Goal: Task Accomplishment & Management: Complete application form

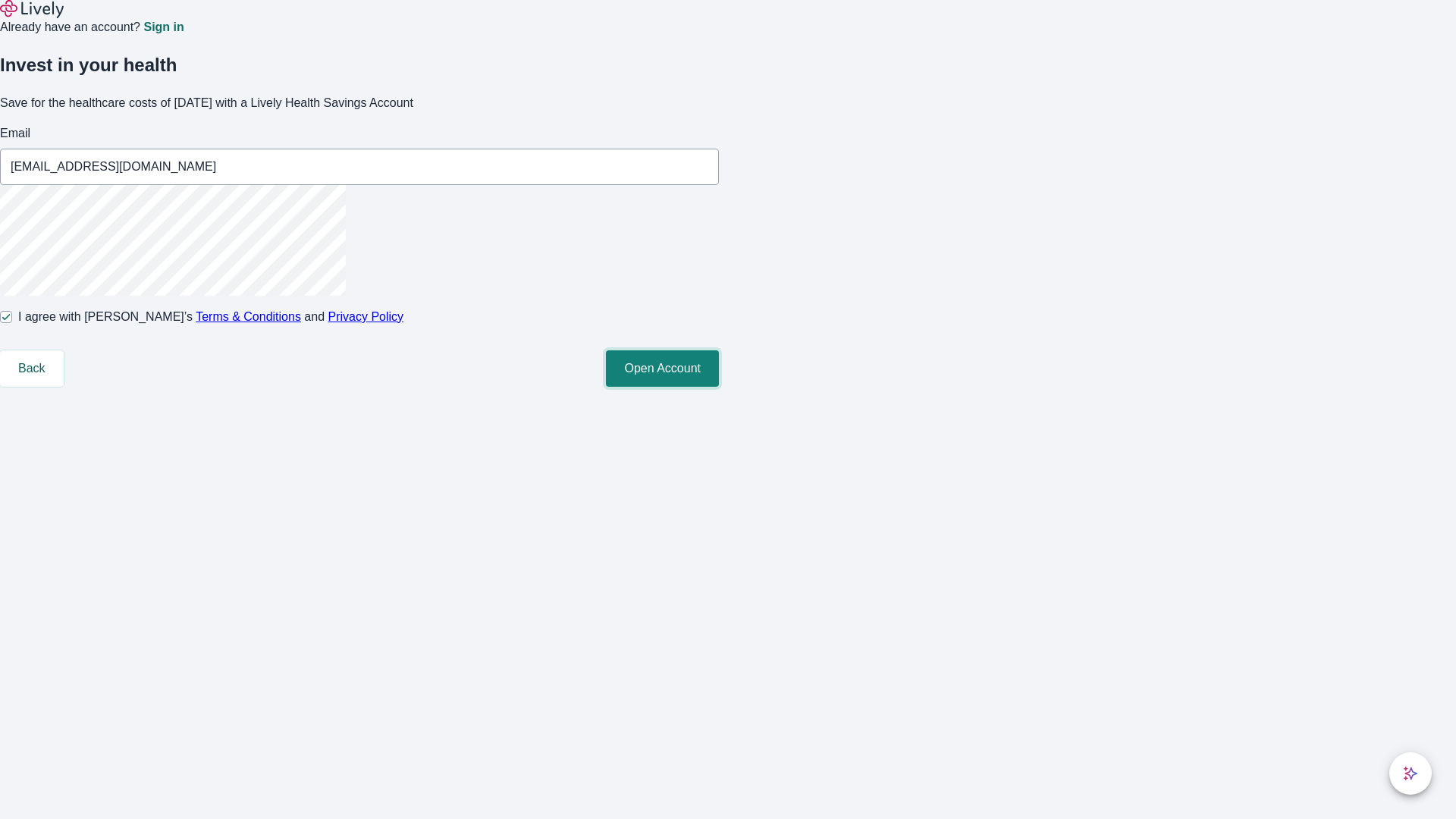
click at [719, 387] on button "Open Account" at bounding box center [663, 369] width 113 height 37
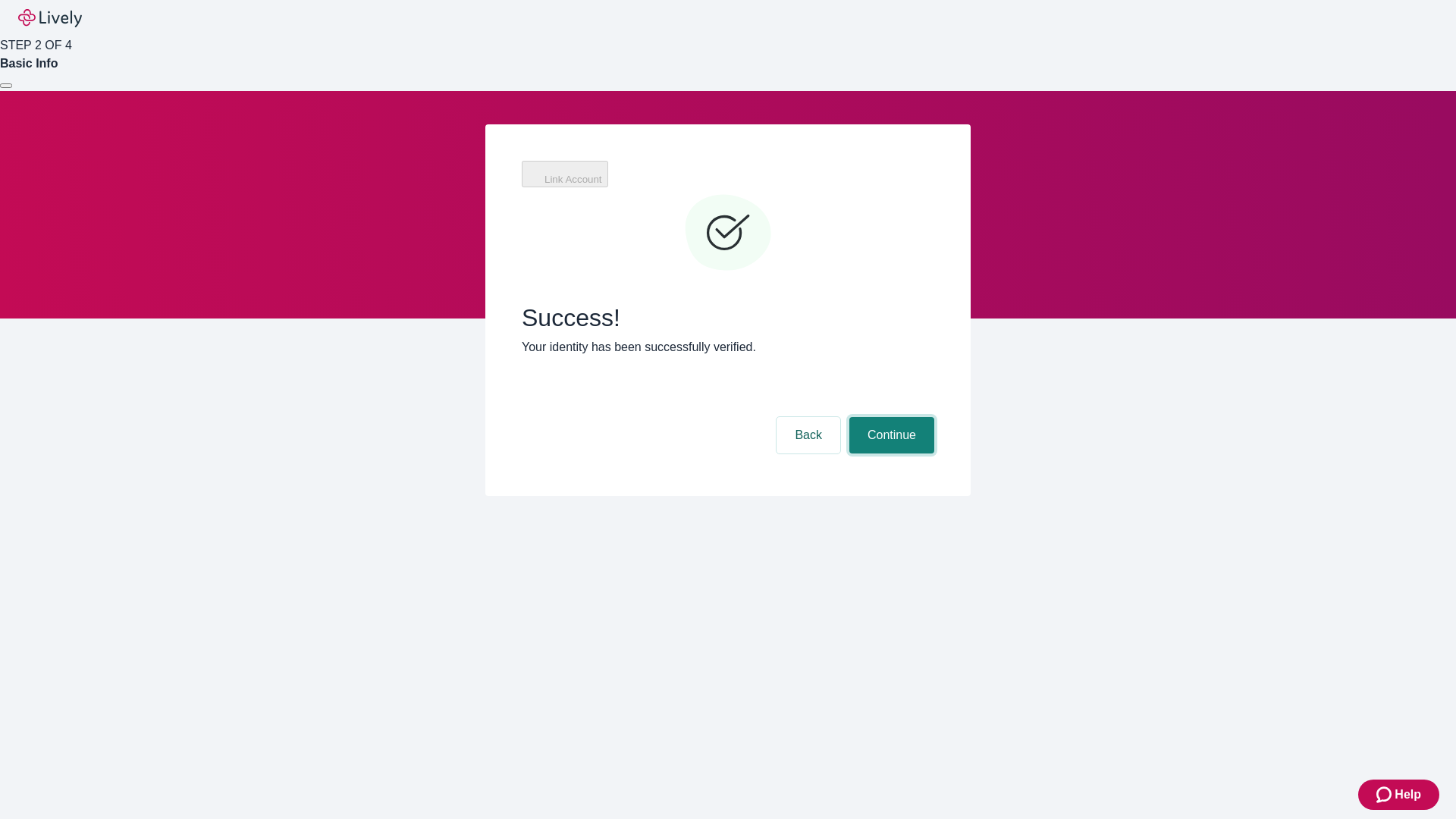
click at [934, 417] on button "Continue" at bounding box center [892, 435] width 85 height 37
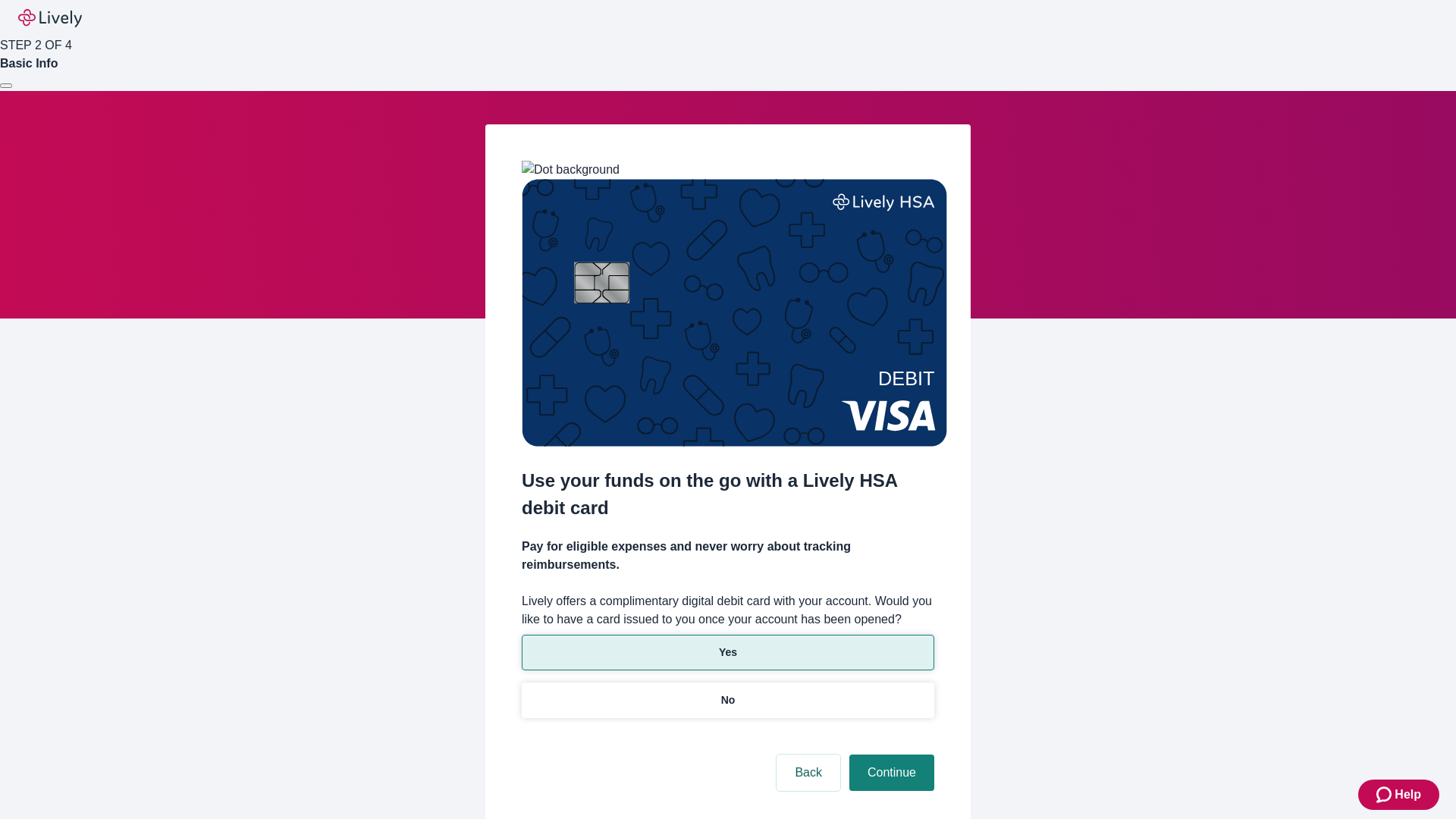
click at [727, 645] on p "Yes" at bounding box center [728, 652] width 18 height 16
click at [890, 754] on button "Continue" at bounding box center [892, 773] width 85 height 37
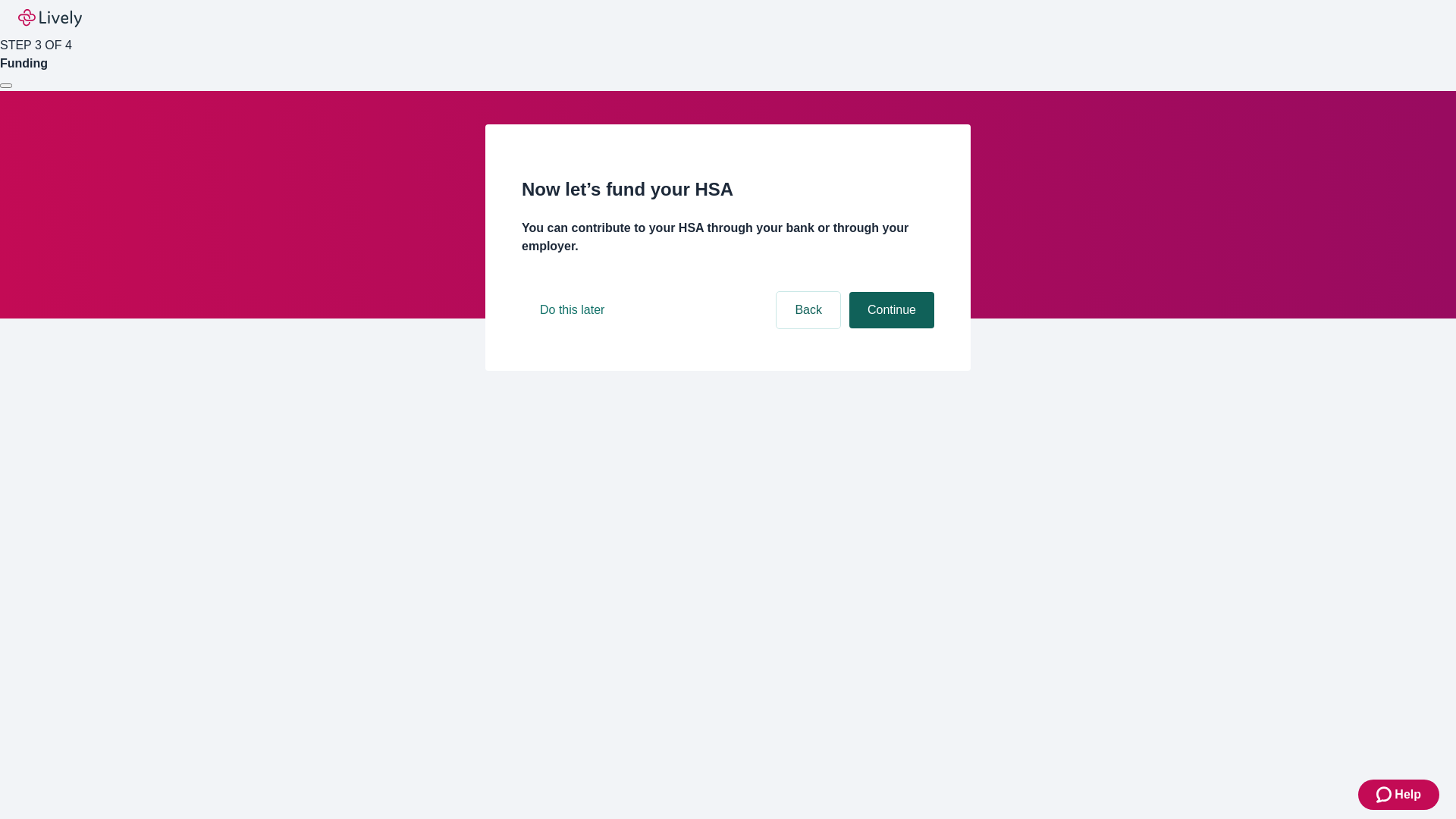
click at [890, 329] on button "Continue" at bounding box center [892, 310] width 85 height 37
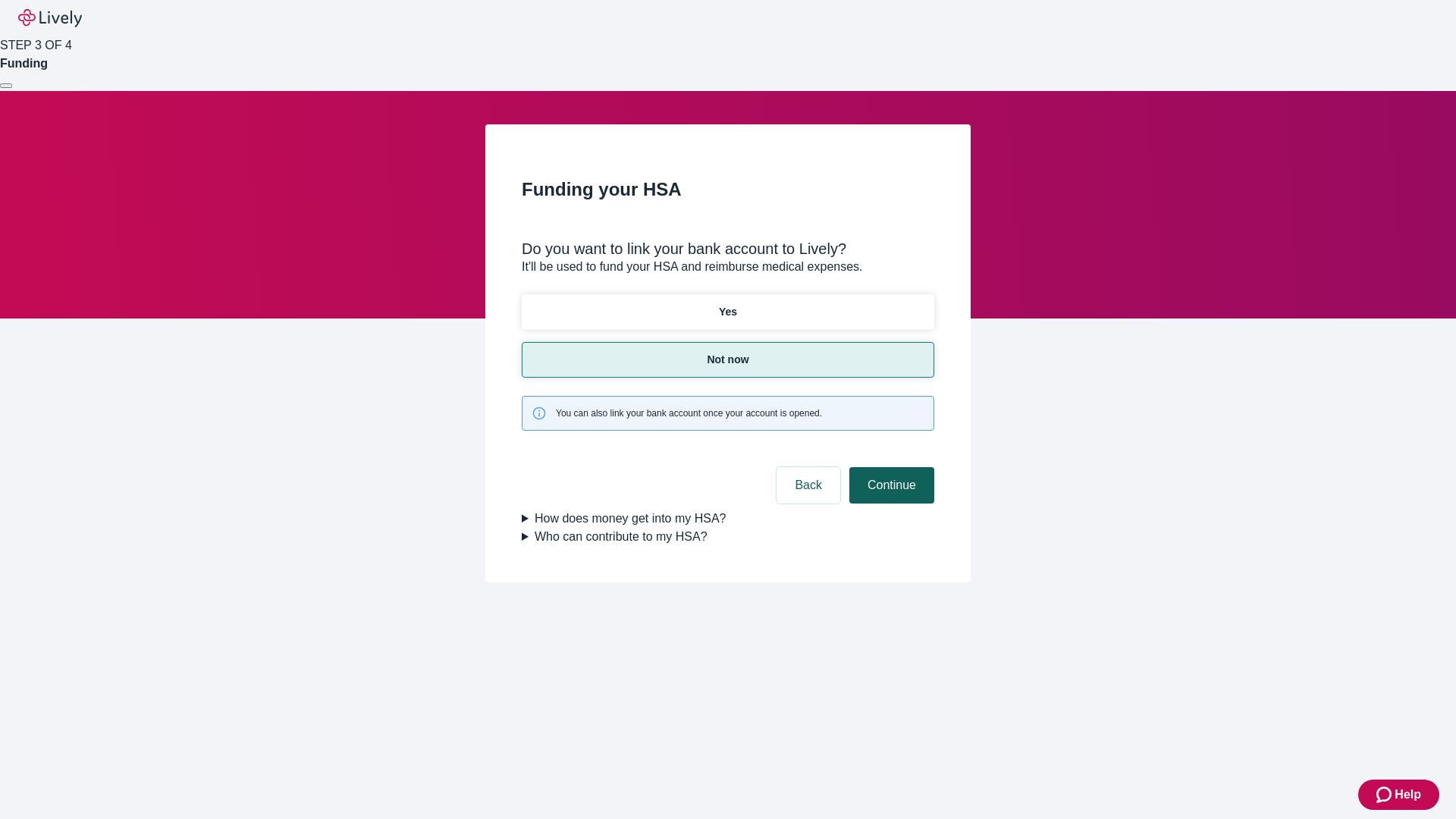
click at [890, 467] on button "Continue" at bounding box center [892, 485] width 85 height 37
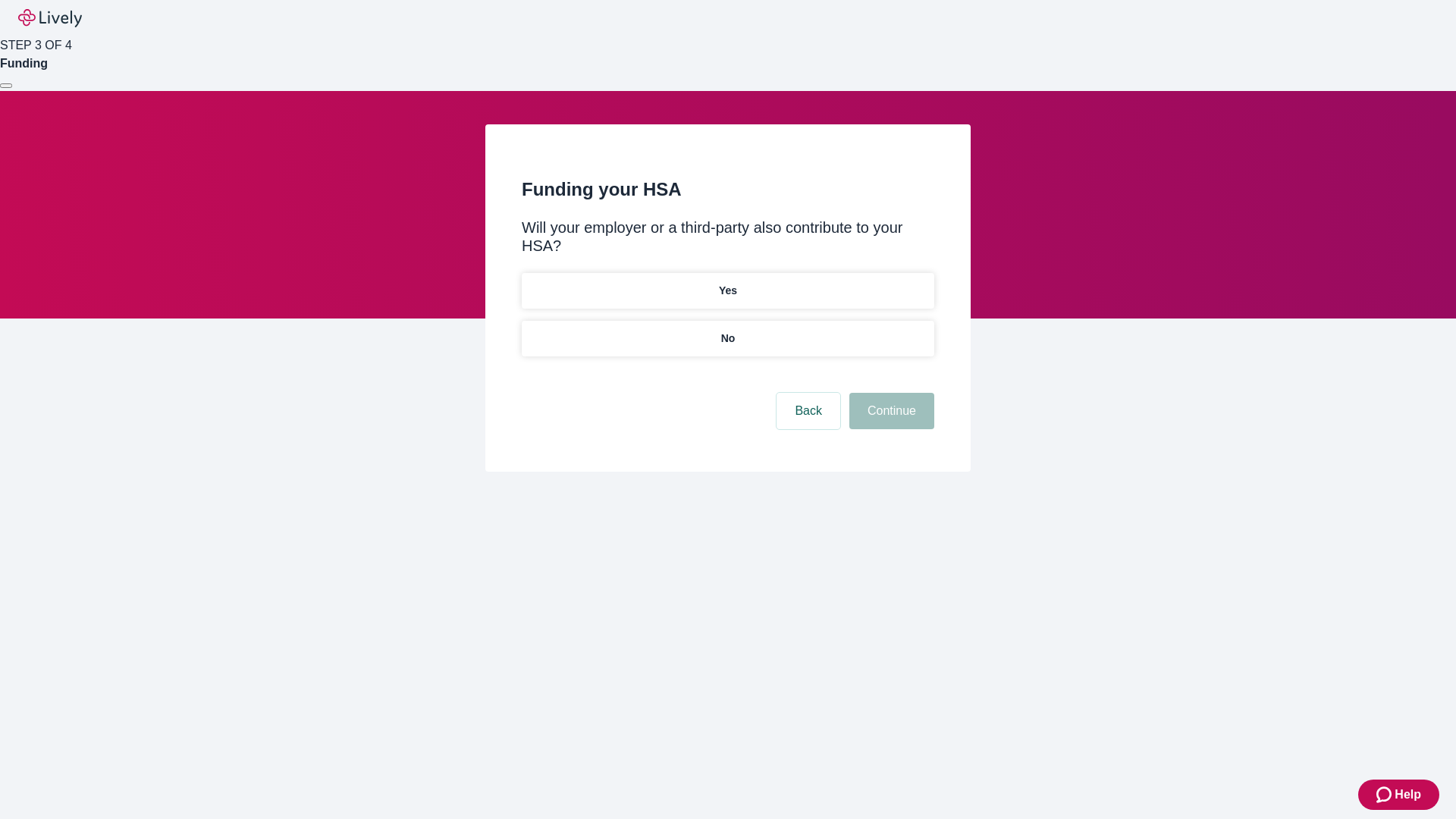
click at [727, 331] on p "No" at bounding box center [728, 338] width 14 height 16
click at [890, 392] on button "Continue" at bounding box center [892, 411] width 85 height 37
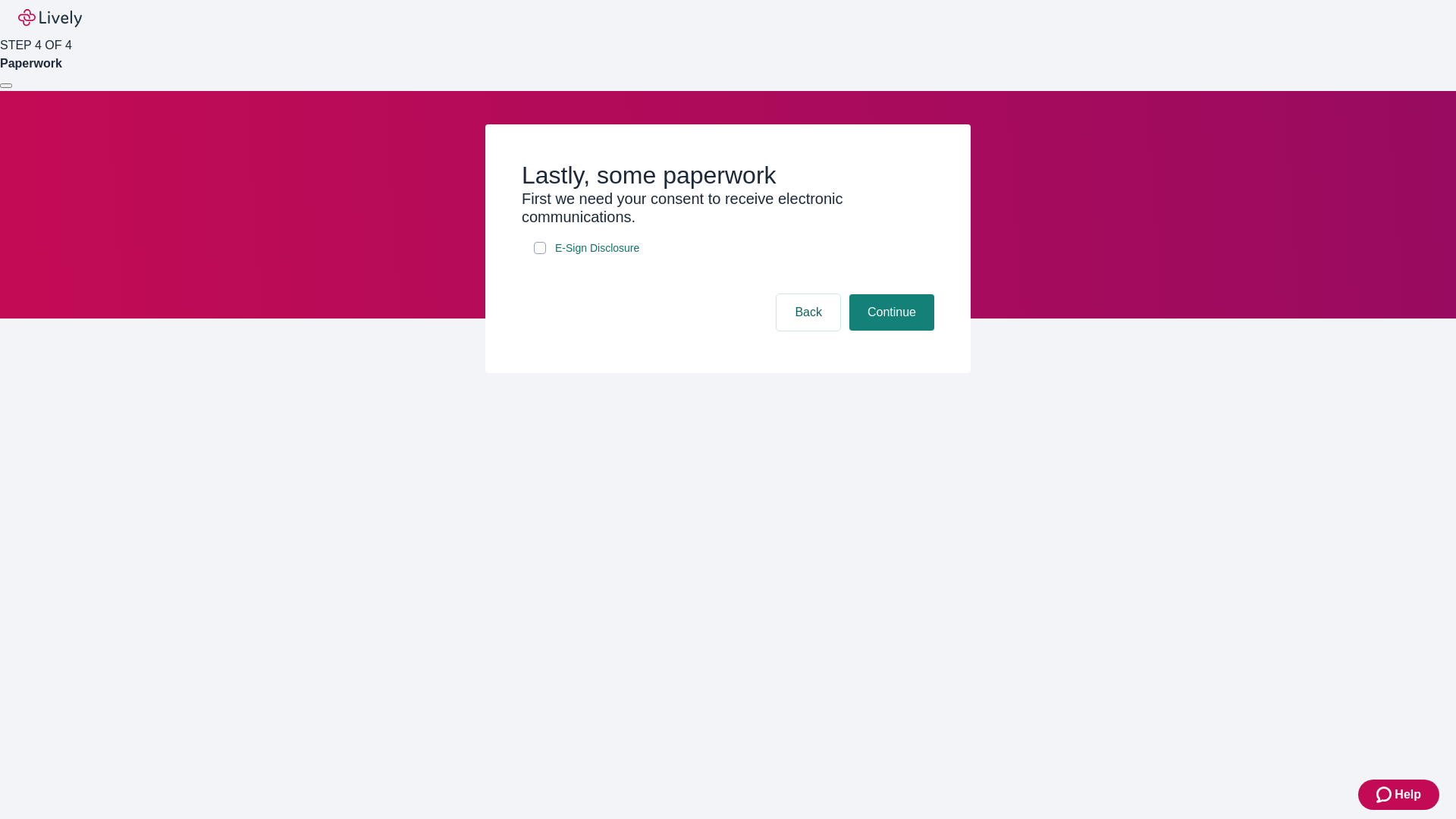
click at [540, 254] on input "E-Sign Disclosure" at bounding box center [540, 248] width 12 height 12
checkbox input "true"
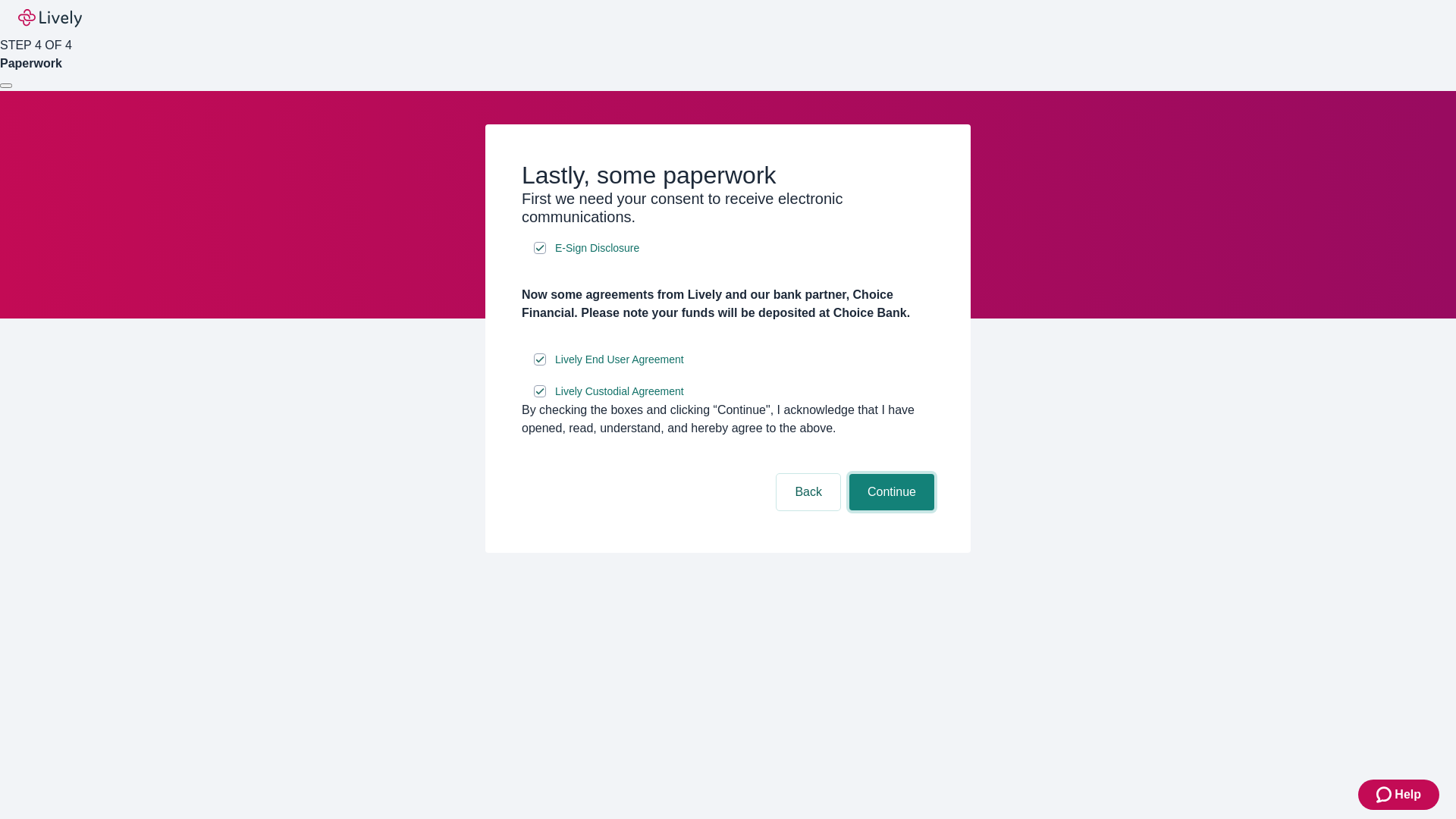
click at [890, 510] on button "Continue" at bounding box center [892, 492] width 85 height 37
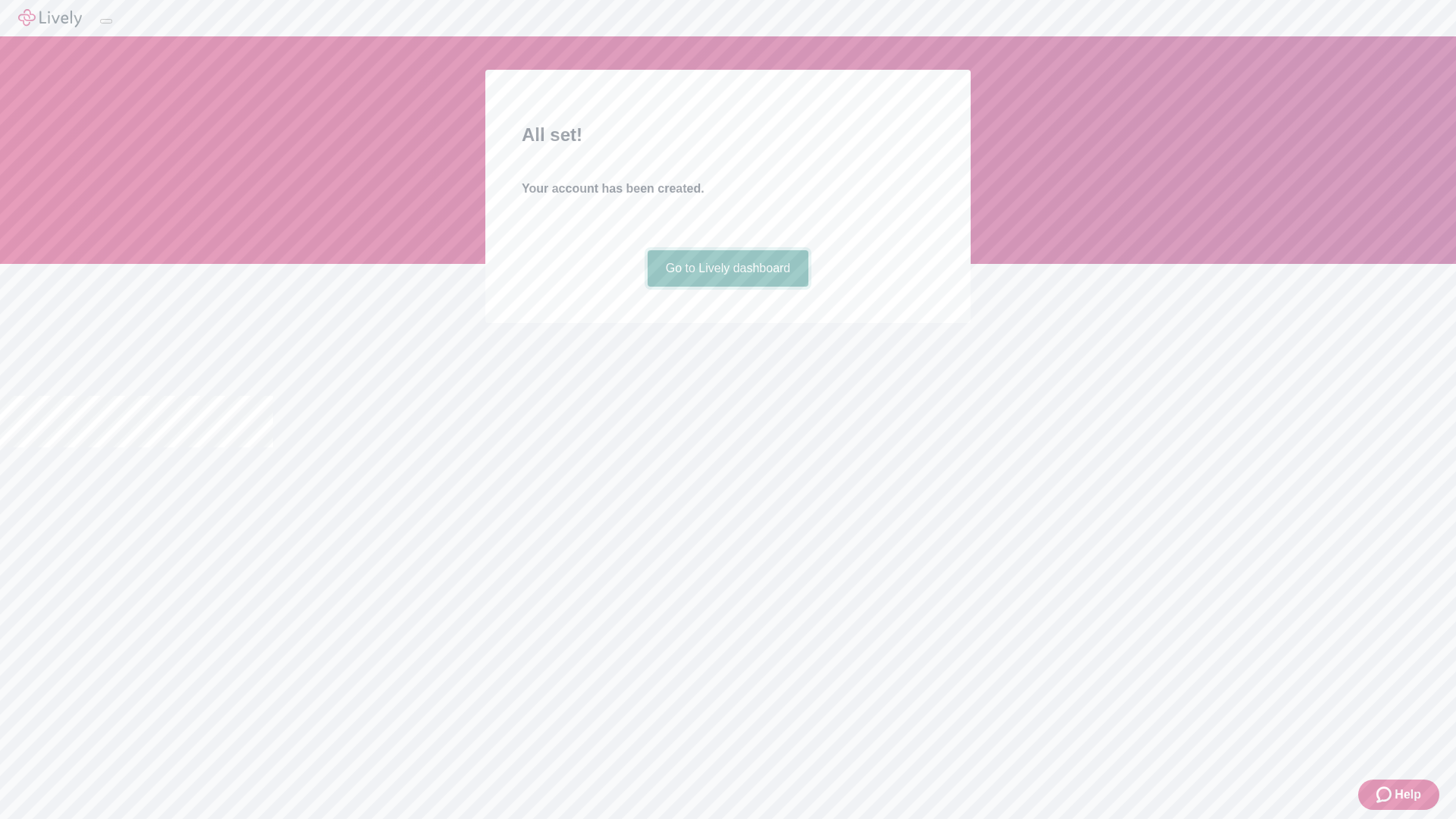
click at [727, 287] on link "Go to Lively dashboard" at bounding box center [729, 268] width 161 height 37
